Goal: Find specific page/section: Find specific page/section

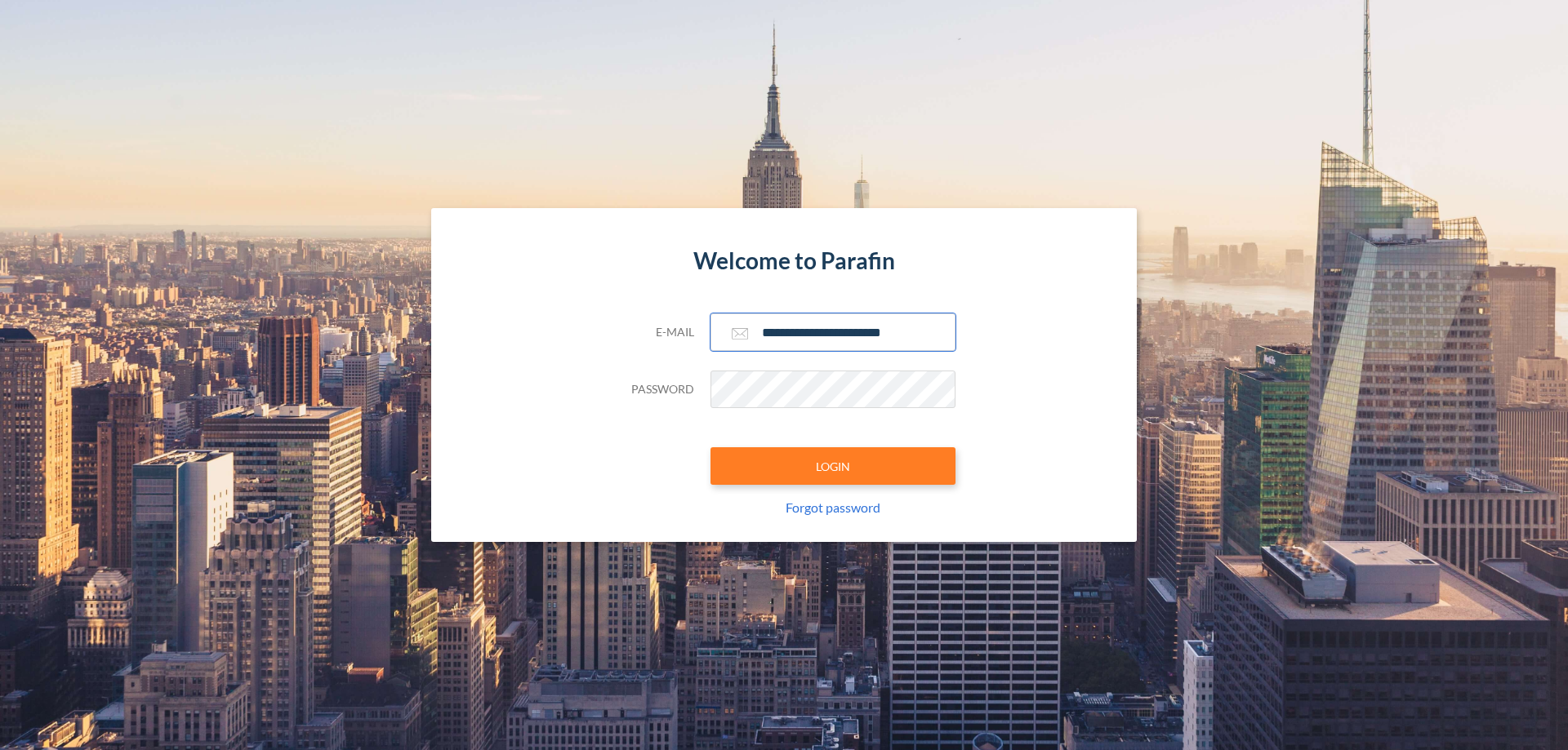
type input "**********"
click at [833, 466] on button "LOGIN" at bounding box center [833, 465] width 245 height 37
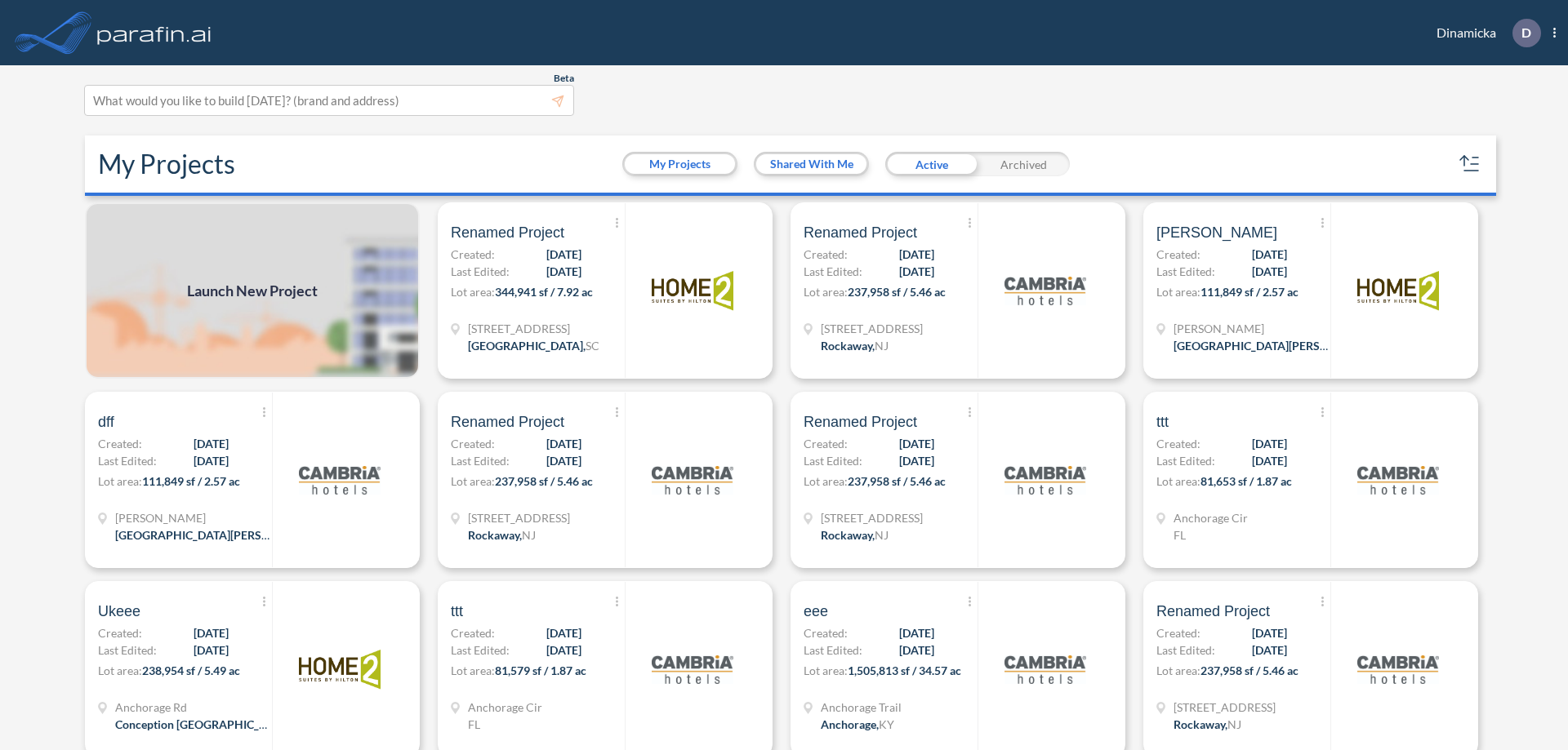
scroll to position [4, 0]
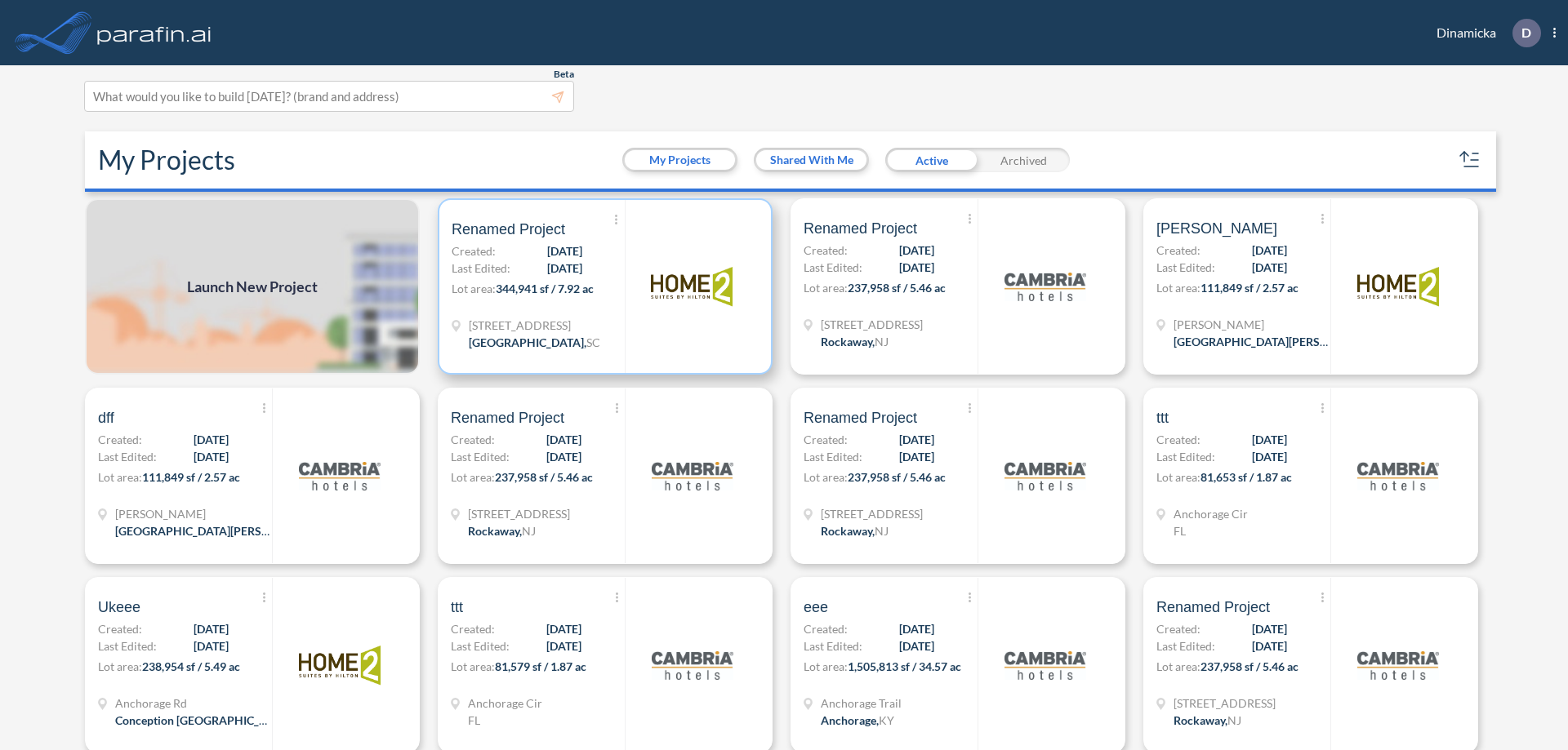
click at [602, 287] on p "Lot area: 344,941 sf / 7.92 ac" at bounding box center [538, 291] width 173 height 23
